Goal: Navigation & Orientation: Find specific page/section

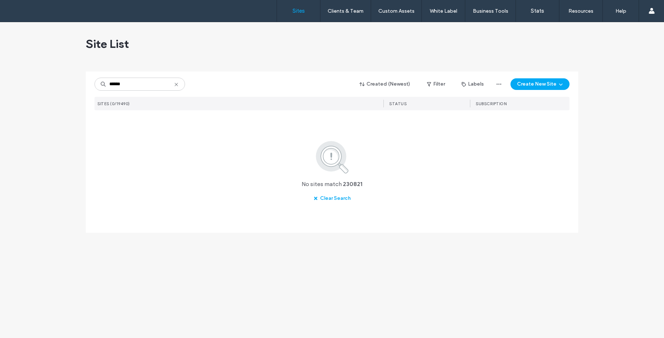
click at [98, 69] on div "Site List ****** Created (Newest) Filter Labels Create New Site SITES (0/19490)…" at bounding box center [332, 131] width 493 height 219
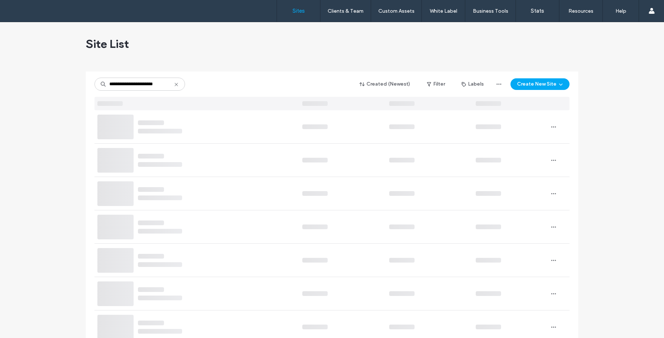
type input "**********"
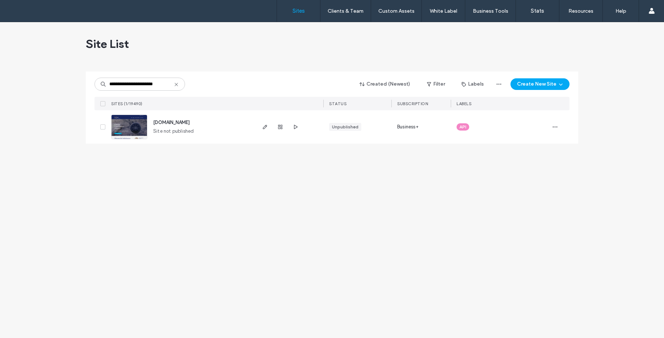
scroll to position [0, 0]
click at [133, 134] on img at bounding box center [129, 139] width 35 height 49
